Goal: Check status: Check status

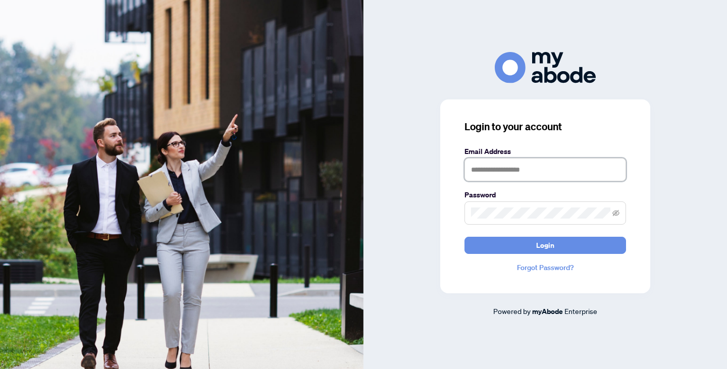
click at [497, 173] on input "text" at bounding box center [546, 169] width 162 height 23
type input "**********"
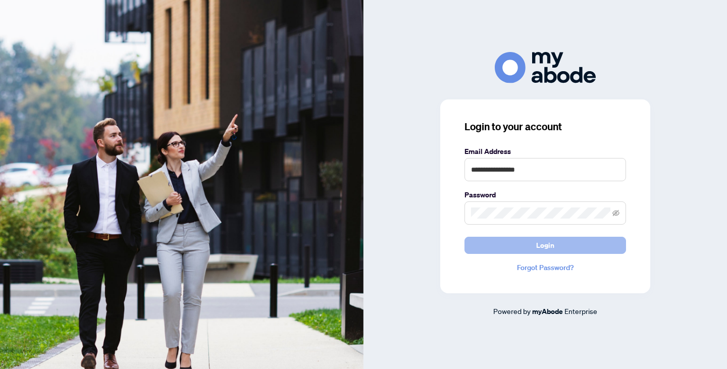
click at [515, 243] on button "Login" at bounding box center [546, 245] width 162 height 17
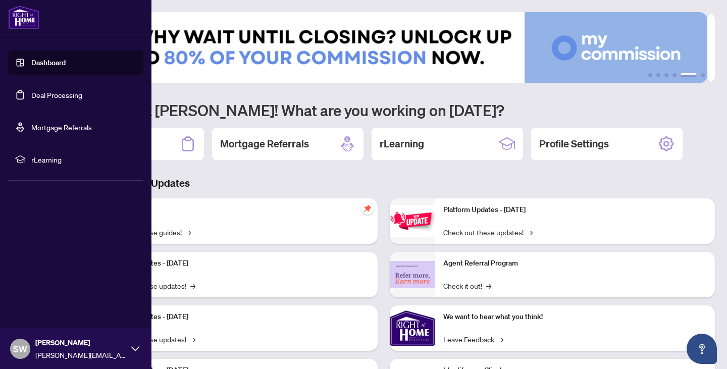
click at [31, 95] on link "Deal Processing" at bounding box center [56, 94] width 51 height 9
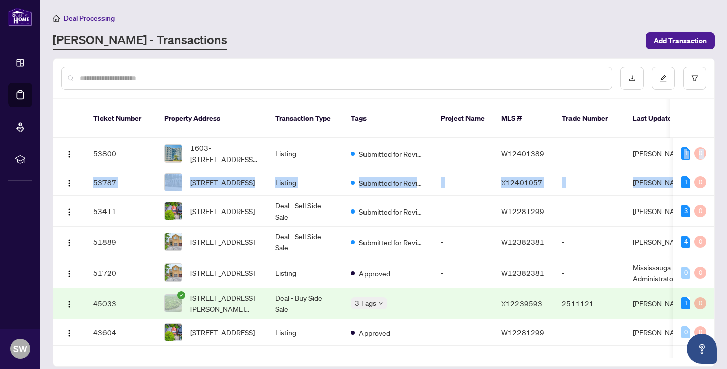
click at [717, 156] on main "Deal Processing [PERSON_NAME] - Transactions Add Transaction Ticket Number Prop…" at bounding box center [383, 184] width 687 height 369
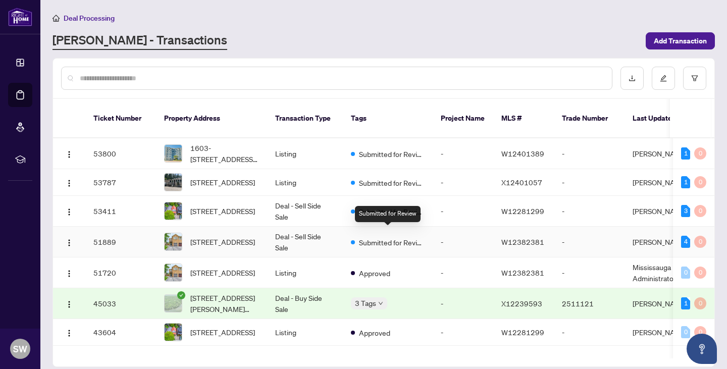
click at [379, 237] on span "Submitted for Review" at bounding box center [392, 242] width 66 height 11
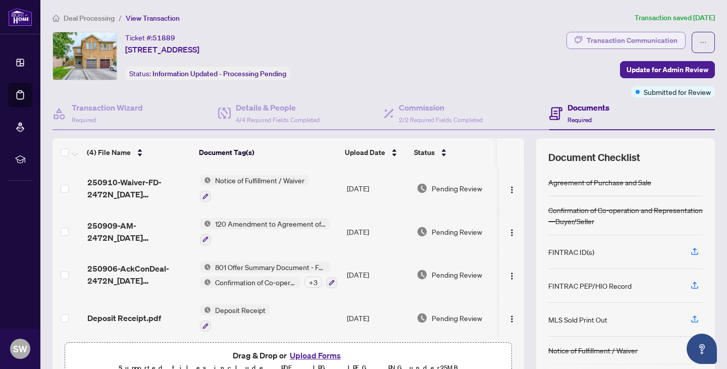
click at [596, 42] on div "Transaction Communication" at bounding box center [632, 40] width 91 height 16
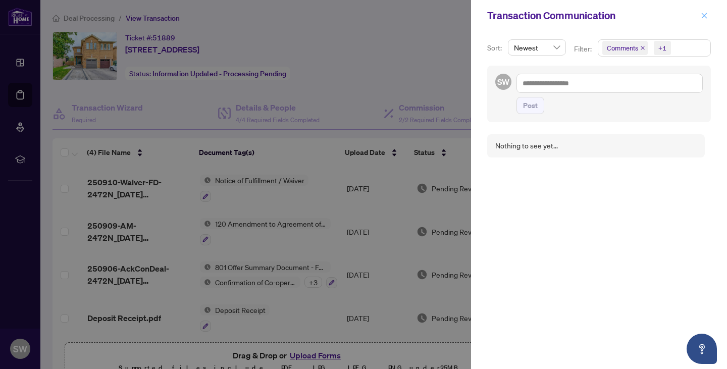
click at [702, 18] on icon "close" at bounding box center [705, 16] width 6 height 6
